Goal: Find specific page/section: Find specific page/section

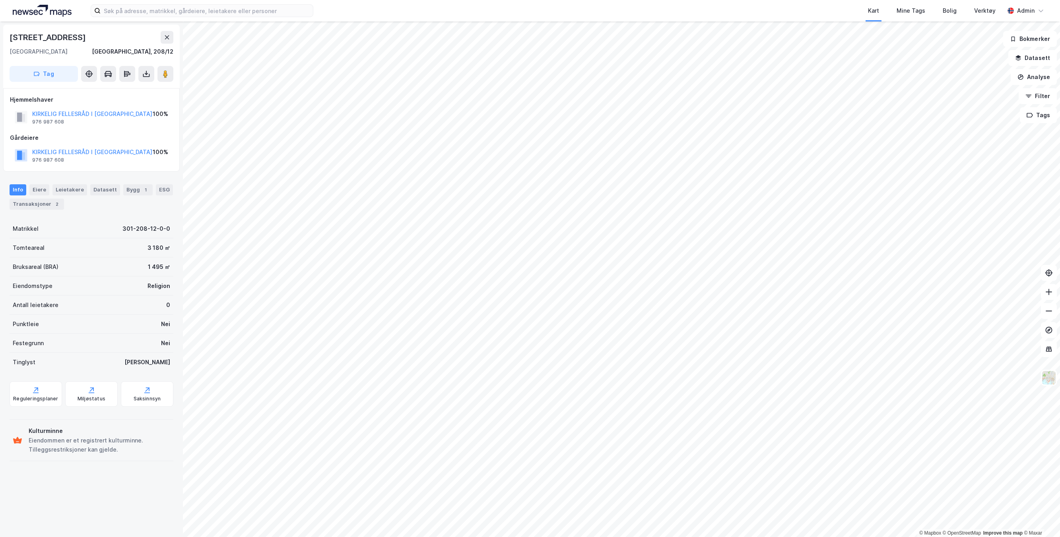
click at [1049, 14] on div "Kart Mine Tags Bolig Verktøy Admin" at bounding box center [530, 10] width 1060 height 21
click at [1042, 14] on div "Admin" at bounding box center [1025, 11] width 43 height 16
click at [998, 45] on div "Åpne Supervisor portalen" at bounding box center [996, 49] width 70 height 10
